Goal: Navigation & Orientation: Find specific page/section

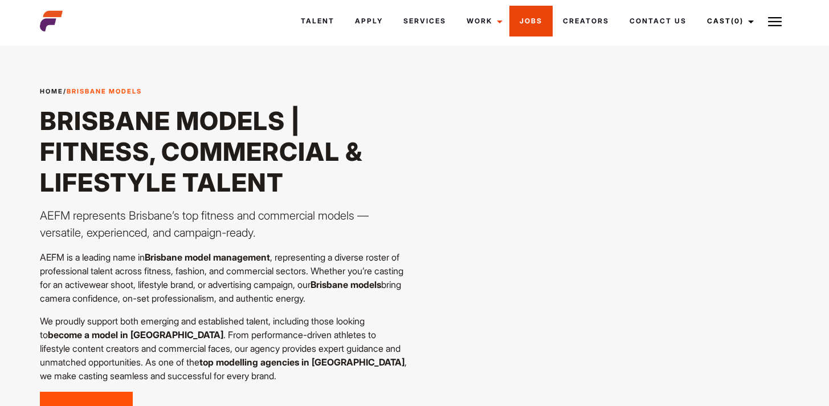
click at [532, 22] on link "Jobs" at bounding box center [531, 21] width 43 height 31
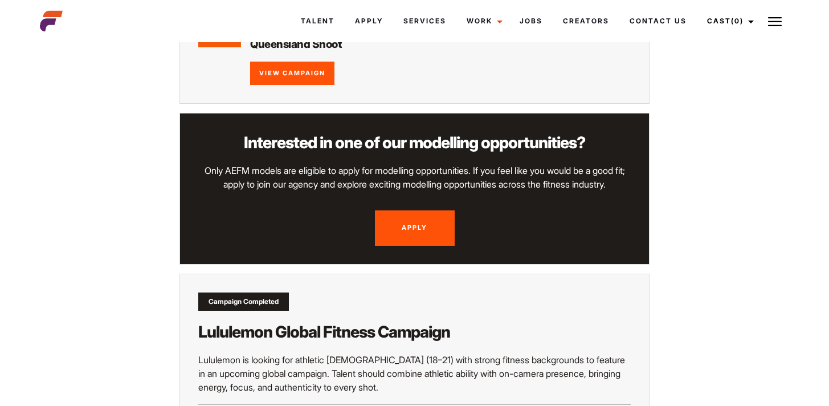
scroll to position [1121, 0]
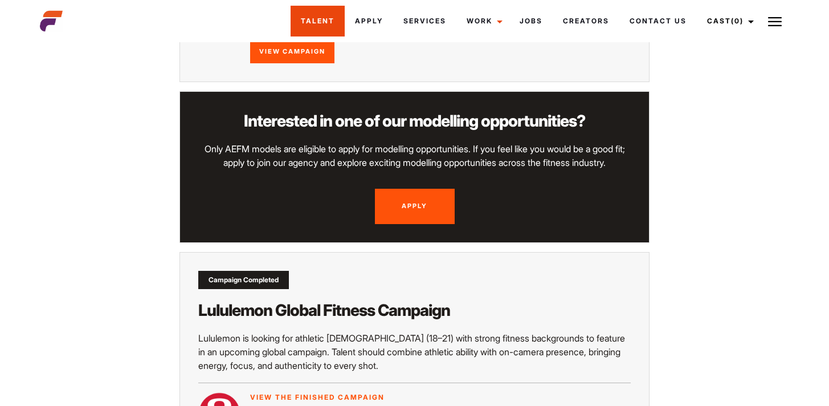
click at [322, 23] on link "Talent" at bounding box center [318, 21] width 54 height 31
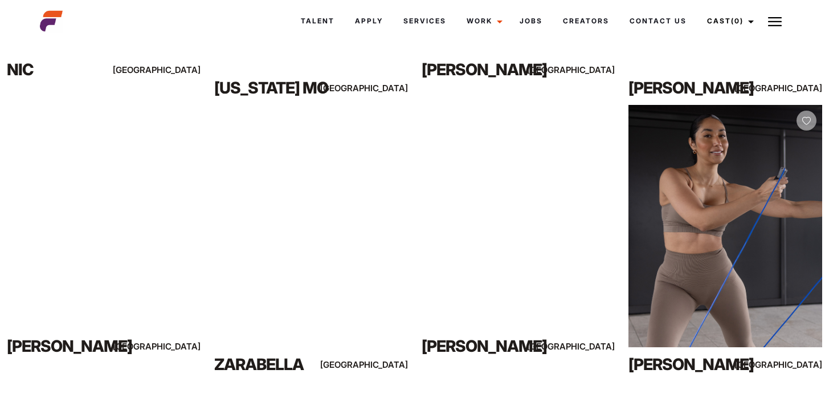
scroll to position [727, 0]
